Goal: Task Accomplishment & Management: Manage account settings

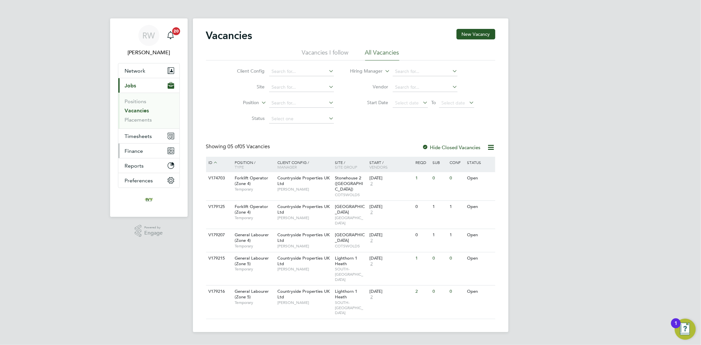
click at [136, 152] on span "Finance" at bounding box center [134, 151] width 18 height 6
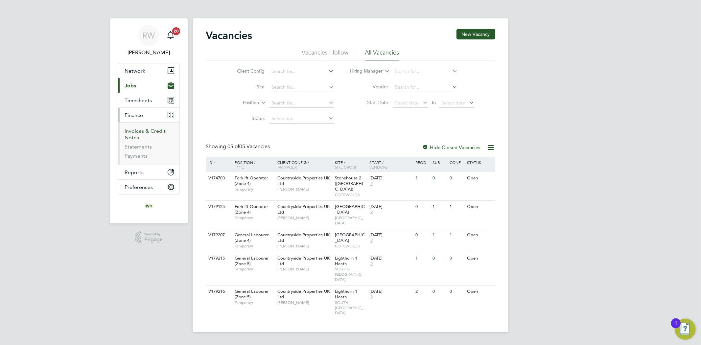
click at [139, 129] on link "Invoices & Credit Notes" at bounding box center [145, 134] width 41 height 13
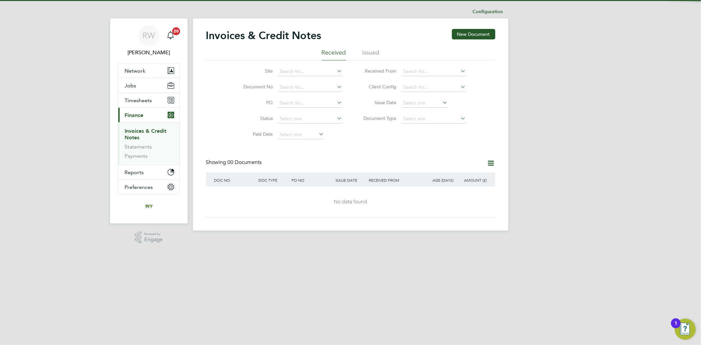
click at [380, 53] on ul "Received Issued" at bounding box center [350, 55] width 289 height 12
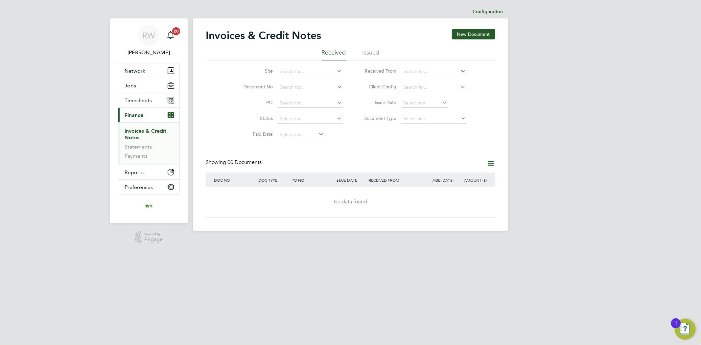
click at [375, 53] on li "Issued" at bounding box center [370, 55] width 17 height 12
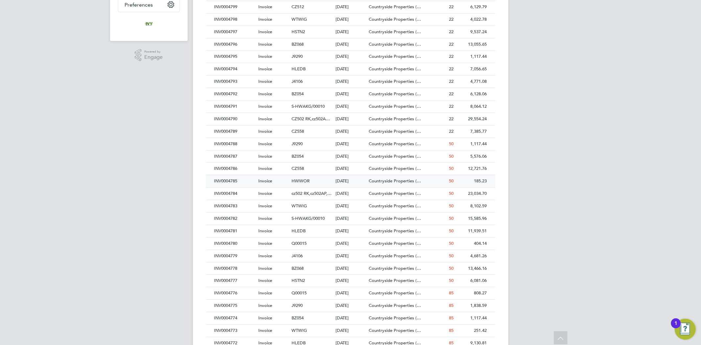
click at [243, 181] on div "INV0004785" at bounding box center [235, 181] width 44 height 12
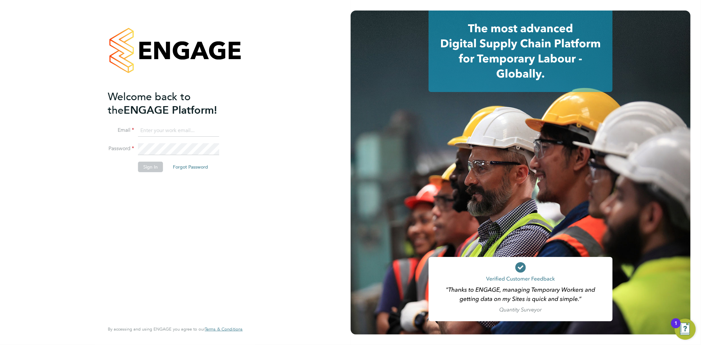
type input "[EMAIL_ADDRESS][DOMAIN_NAME]"
click at [155, 167] on button "Sign In" at bounding box center [150, 167] width 25 height 11
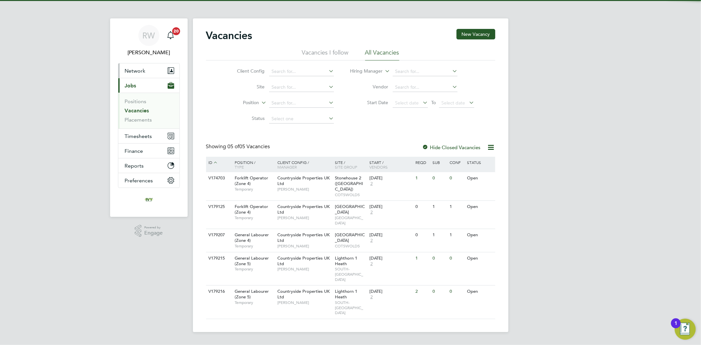
click at [146, 73] on button "Network" at bounding box center [148, 70] width 61 height 14
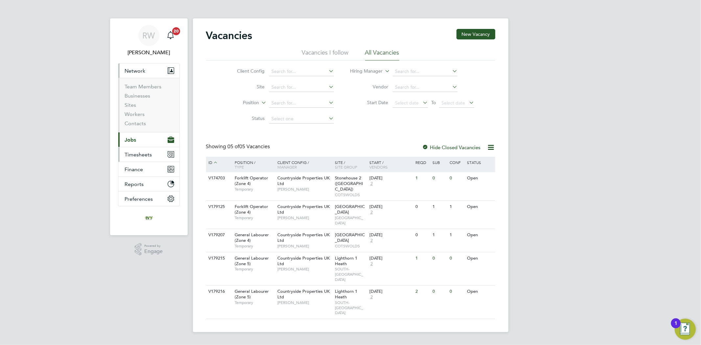
click at [139, 155] on span "Timesheets" at bounding box center [138, 154] width 27 height 6
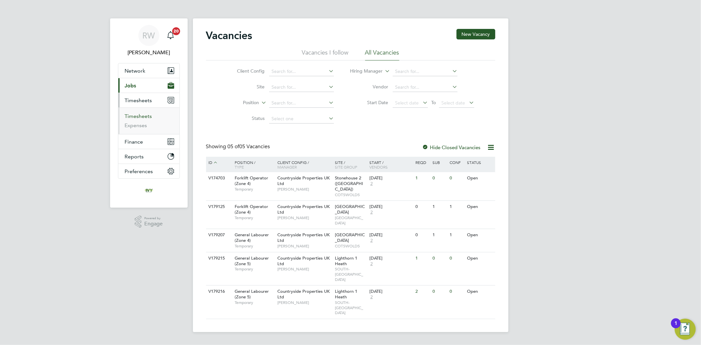
click at [140, 116] on link "Timesheets" at bounding box center [138, 116] width 27 height 6
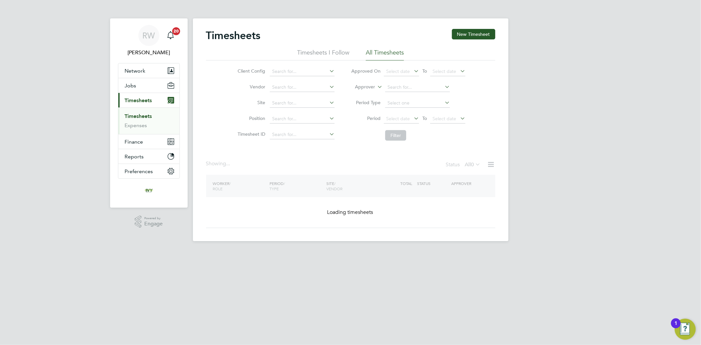
click at [382, 49] on li "All Timesheets" at bounding box center [385, 55] width 38 height 12
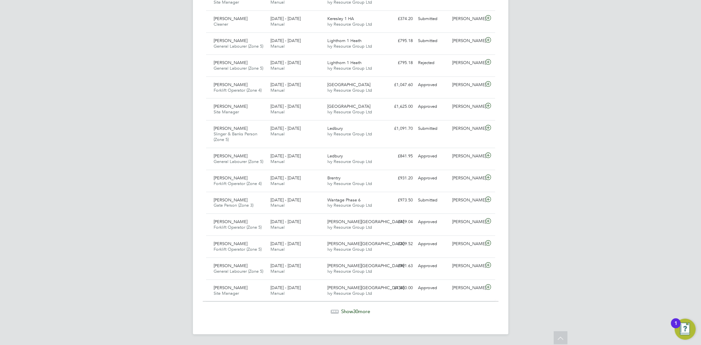
click at [358, 309] on span "30" at bounding box center [355, 311] width 5 height 6
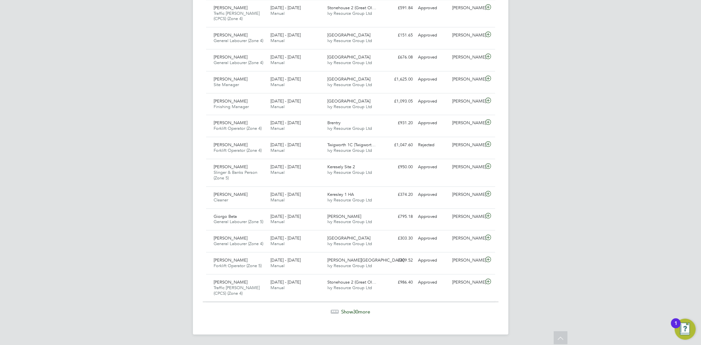
click at [355, 310] on span "30" at bounding box center [355, 311] width 5 height 6
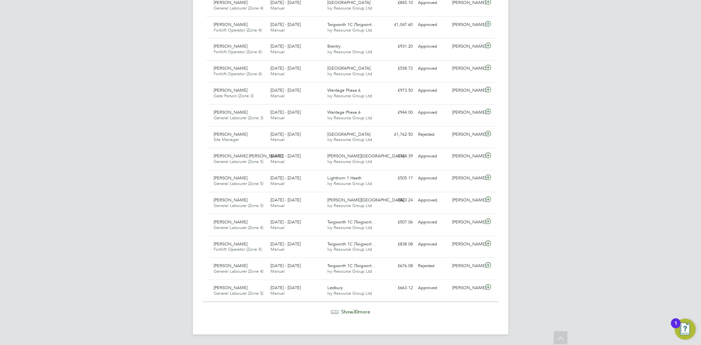
drag, startPoint x: 355, startPoint y: 302, endPoint x: 355, endPoint y: 308, distance: 5.9
click at [355, 303] on div "Show 30 more" at bounding box center [351, 307] width 296 height 16
click at [355, 310] on span "30" at bounding box center [355, 311] width 5 height 6
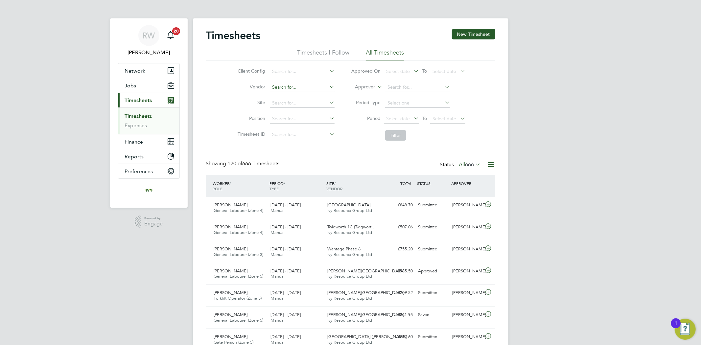
click at [297, 83] on input at bounding box center [302, 87] width 65 height 9
type input "w"
click at [313, 71] on input at bounding box center [302, 71] width 65 height 9
click at [490, 76] on div "Client Config Vendor Site Position Timesheet ID Approved On Select date To Sele…" at bounding box center [350, 101] width 289 height 83
click at [307, 105] on input at bounding box center [302, 103] width 65 height 9
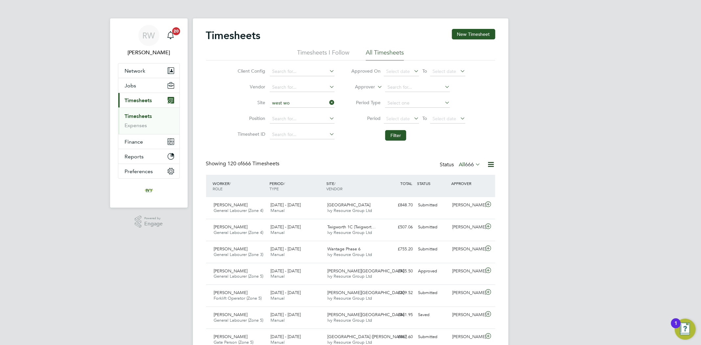
click at [311, 113] on li "West Wo rcester" at bounding box center [301, 112] width 65 height 9
type input "West Worcester"
click at [393, 136] on button "Filter" at bounding box center [395, 135] width 21 height 11
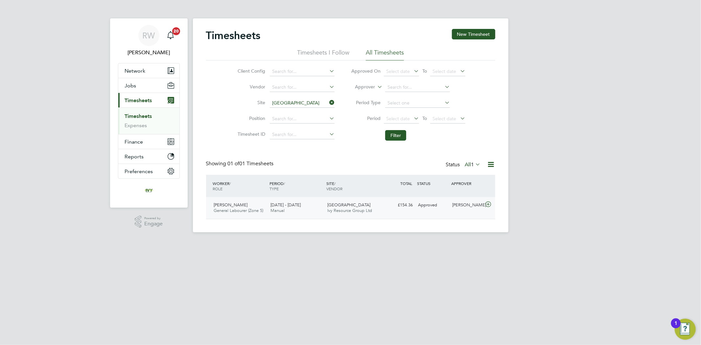
click at [313, 208] on div "2 - 8 Jun 2025 Manual" at bounding box center [296, 208] width 57 height 16
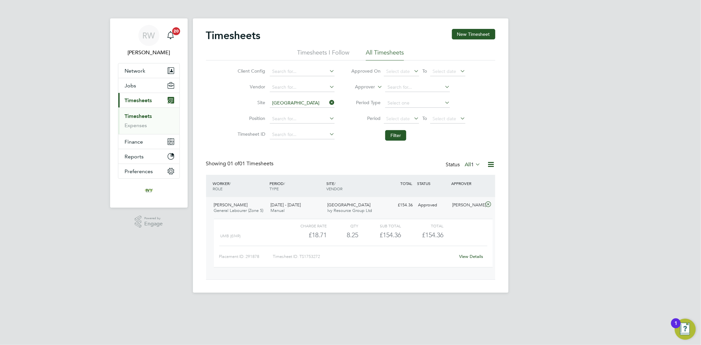
click at [471, 254] on link "View Details" at bounding box center [471, 257] width 24 height 6
